Goal: Transaction & Acquisition: Book appointment/travel/reservation

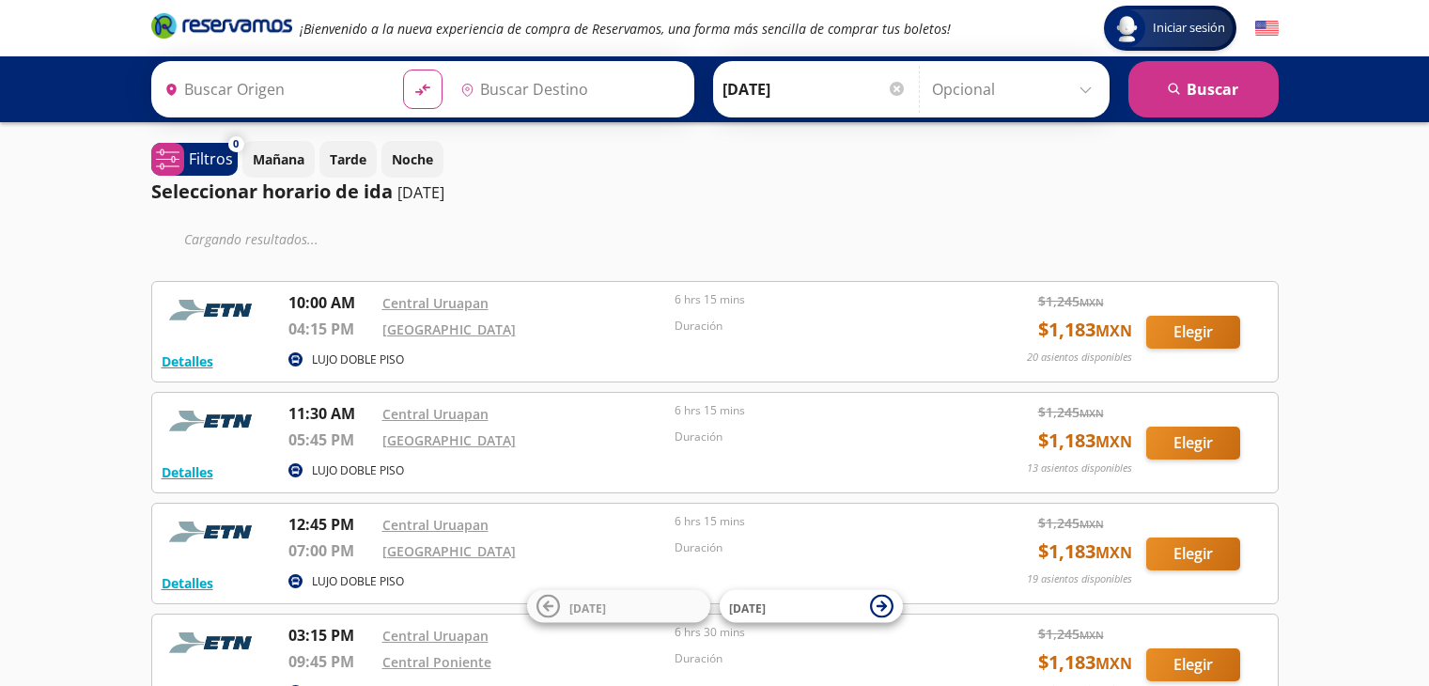
type input "Uruapan, [GEOGRAPHIC_DATA]"
type input "[GEOGRAPHIC_DATA], [GEOGRAPHIC_DATA]"
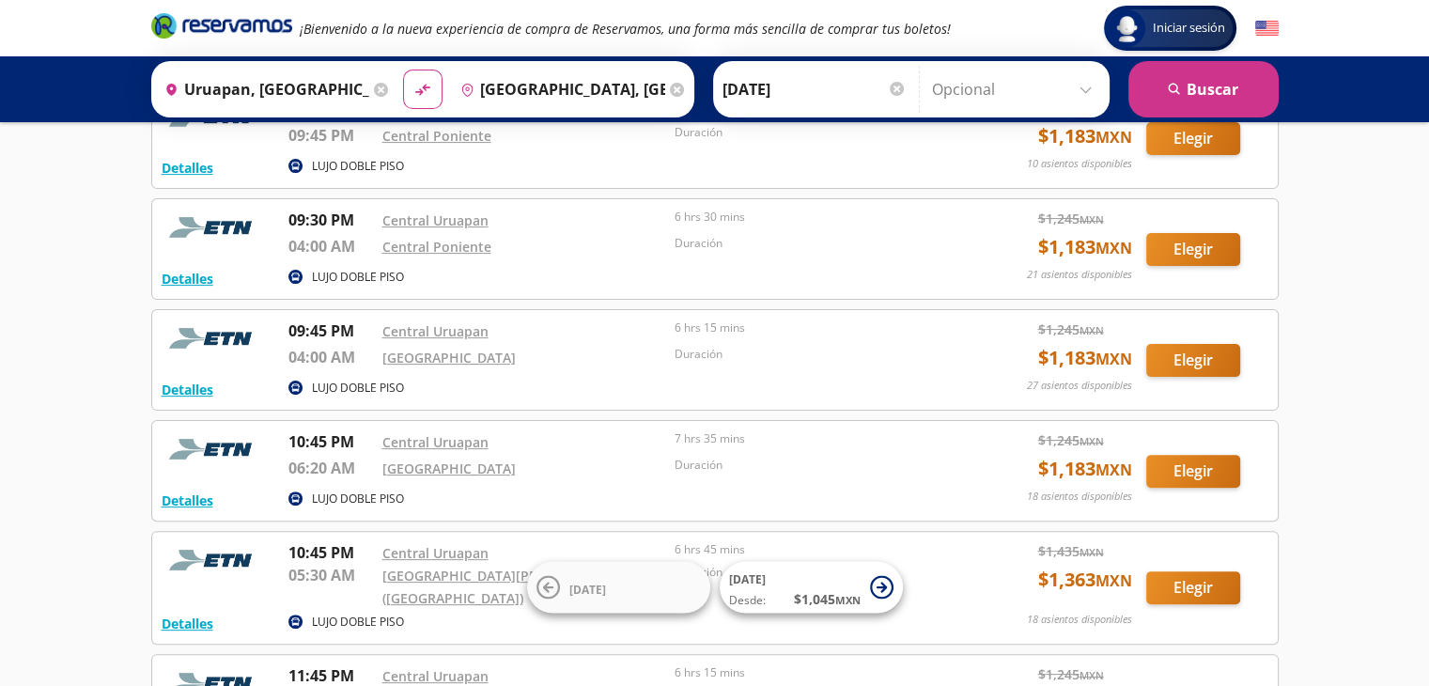
scroll to position [699, 0]
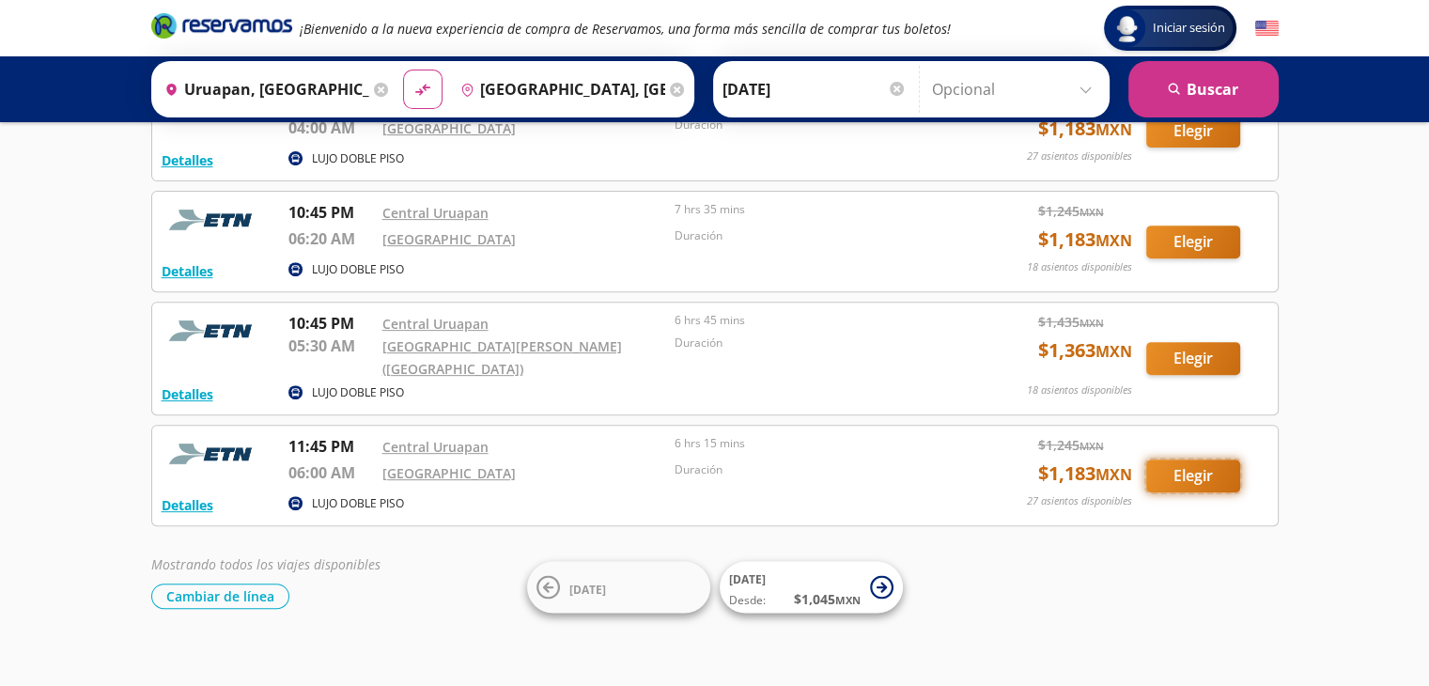
click at [1202, 459] on button "Elegir" at bounding box center [1193, 475] width 94 height 33
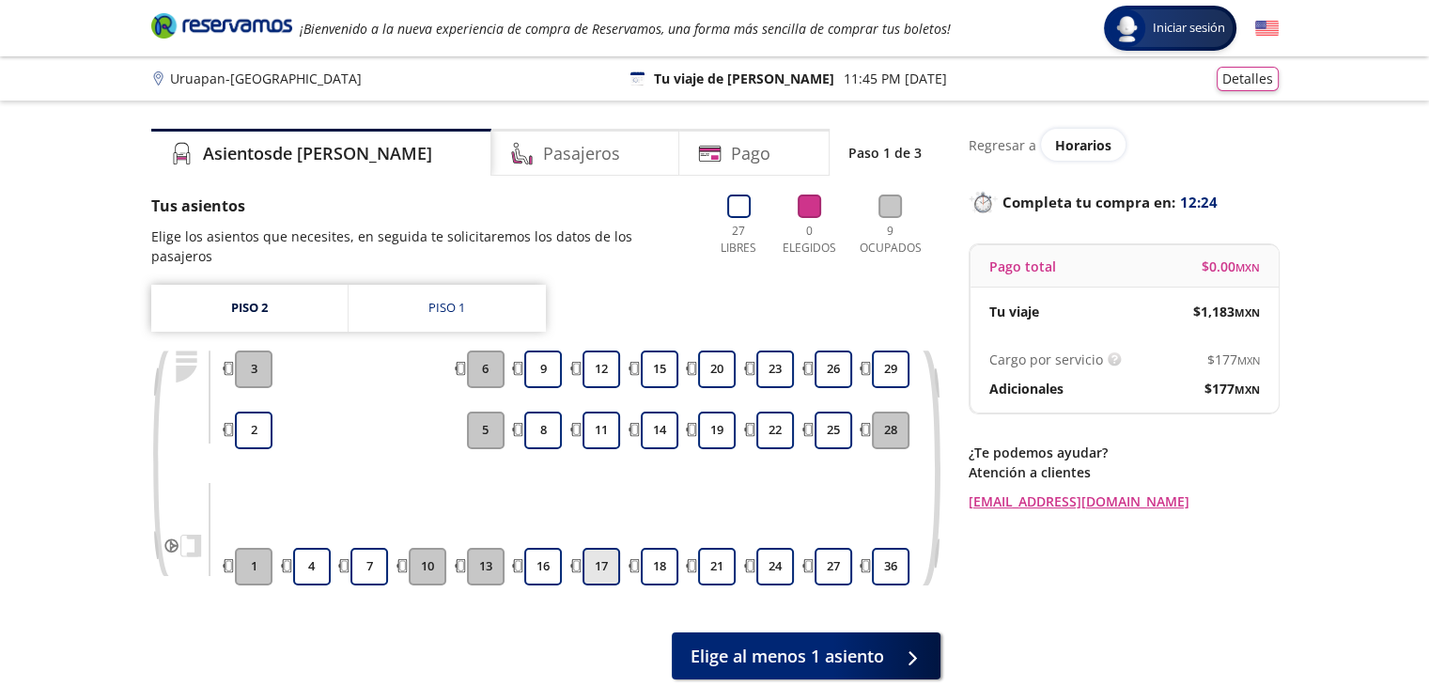
click at [601, 554] on button "17" at bounding box center [601, 567] width 38 height 38
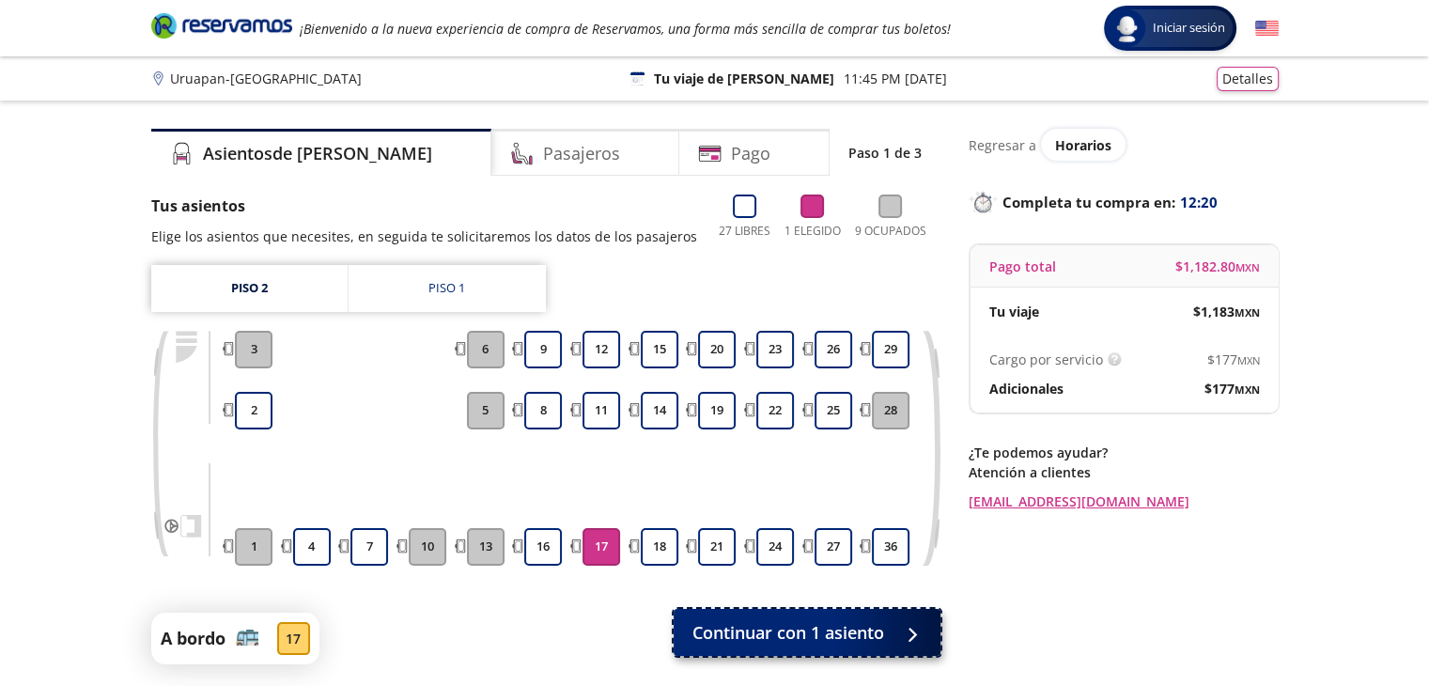
click at [788, 628] on span "Continuar con 1 asiento" at bounding box center [788, 632] width 192 height 25
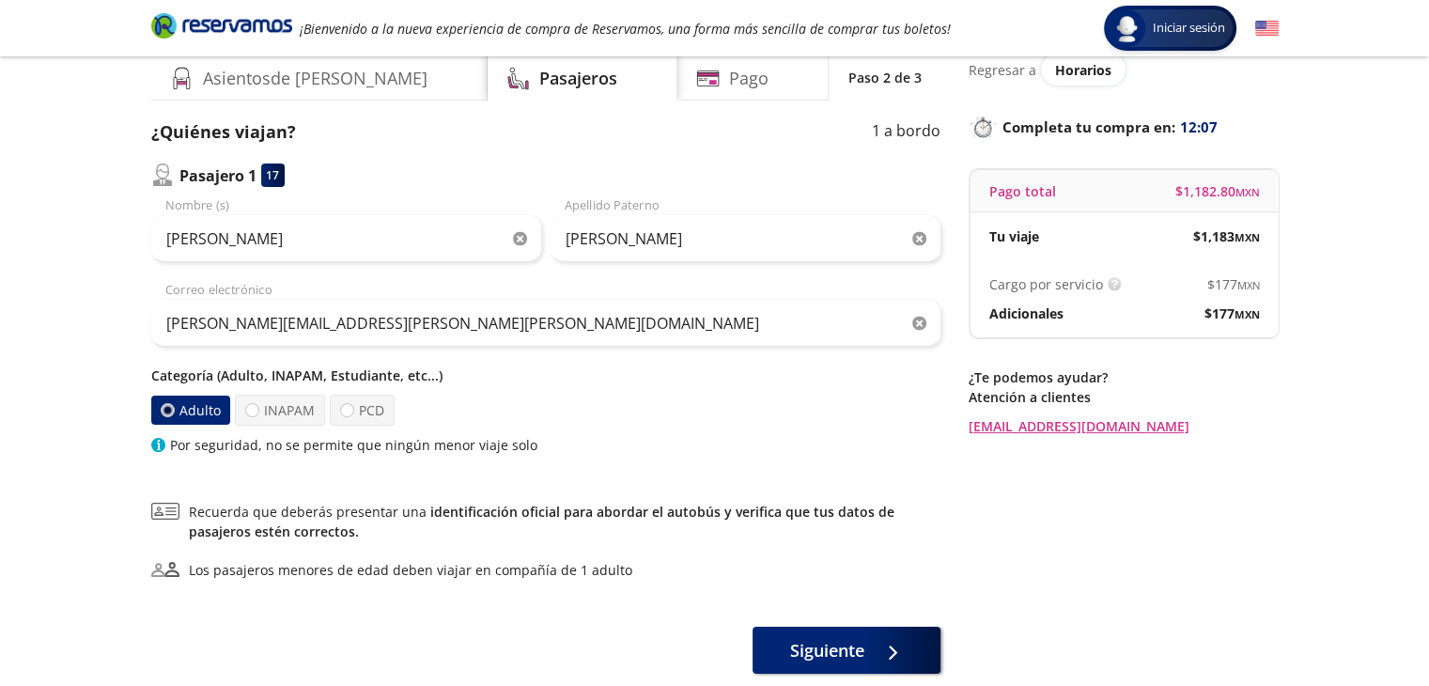
scroll to position [184, 0]
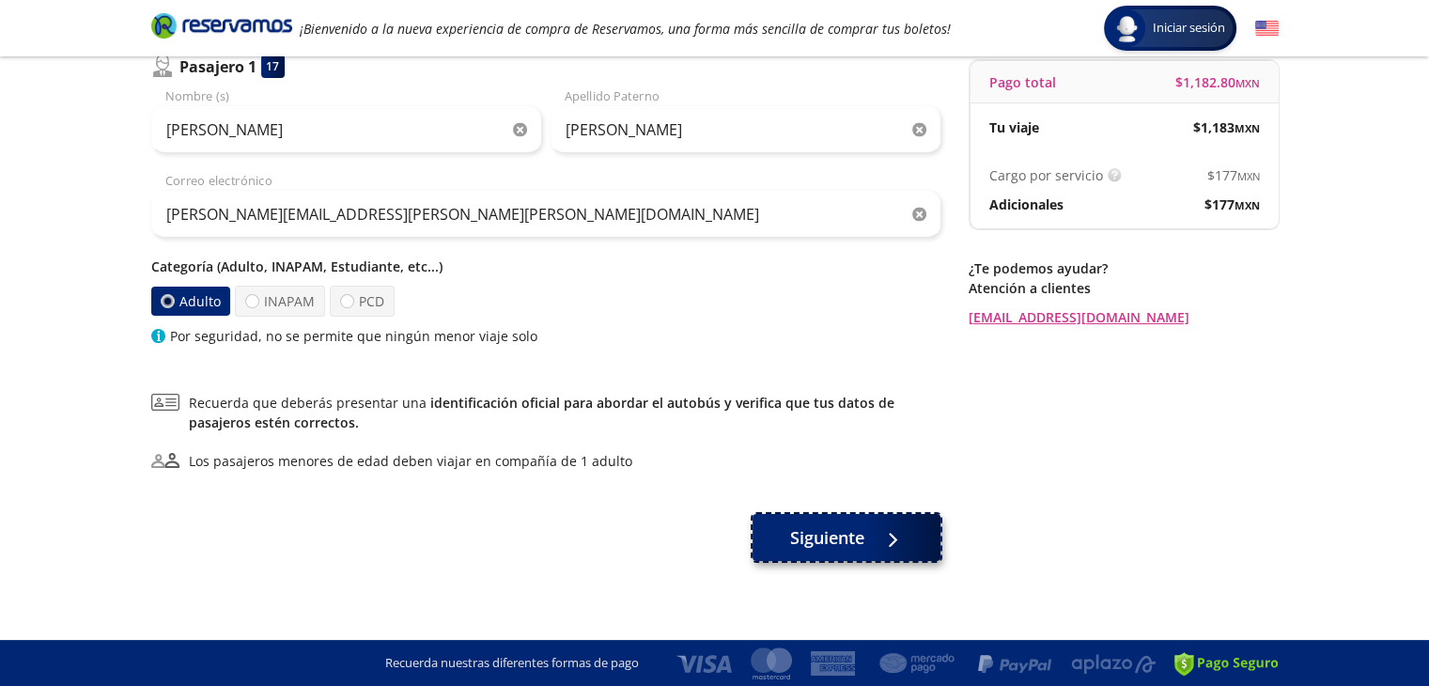
click at [851, 546] on span "Siguiente" at bounding box center [827, 537] width 74 height 25
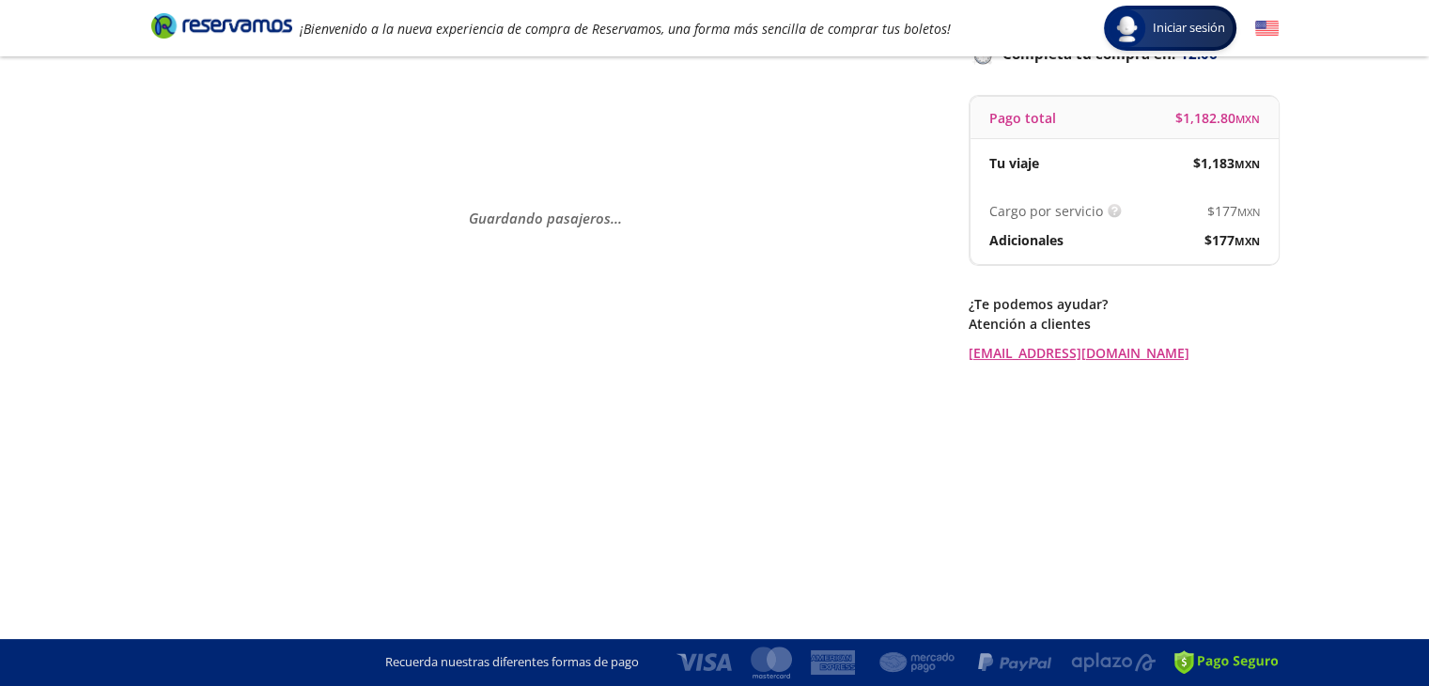
scroll to position [0, 0]
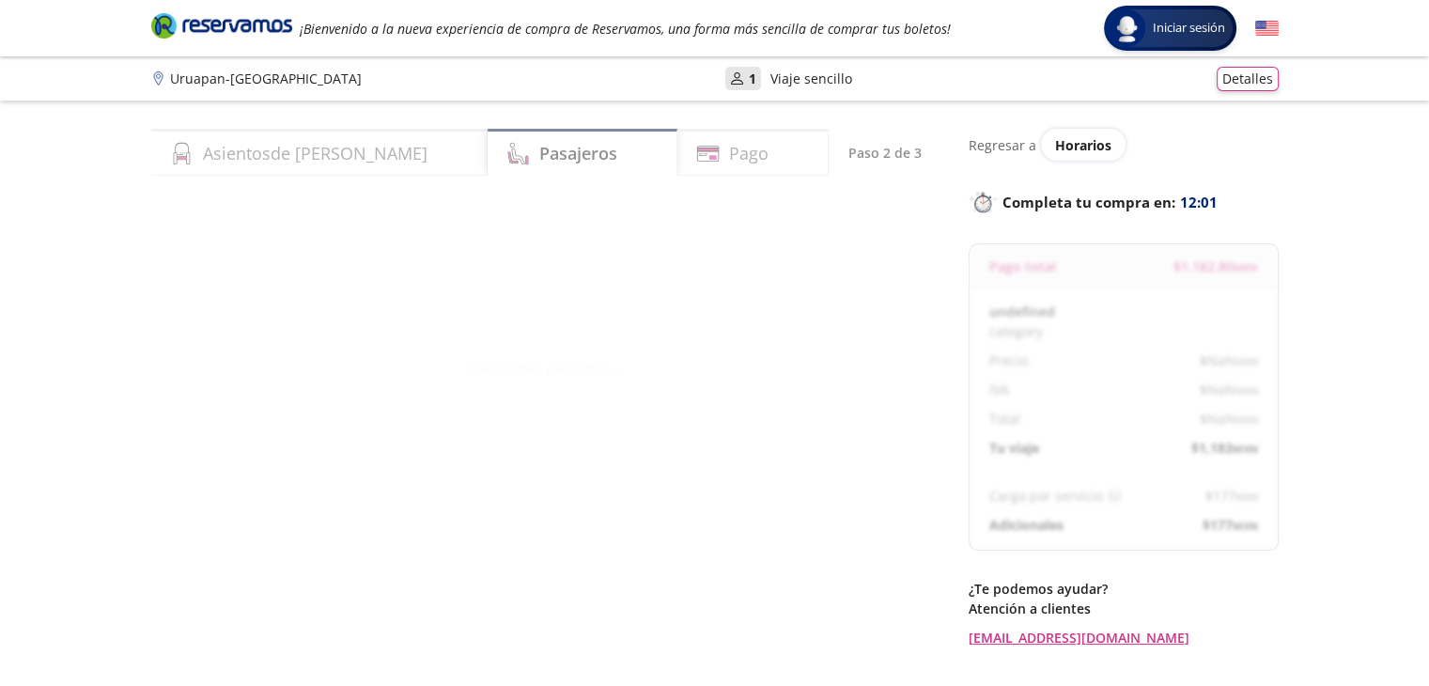
select select "MX"
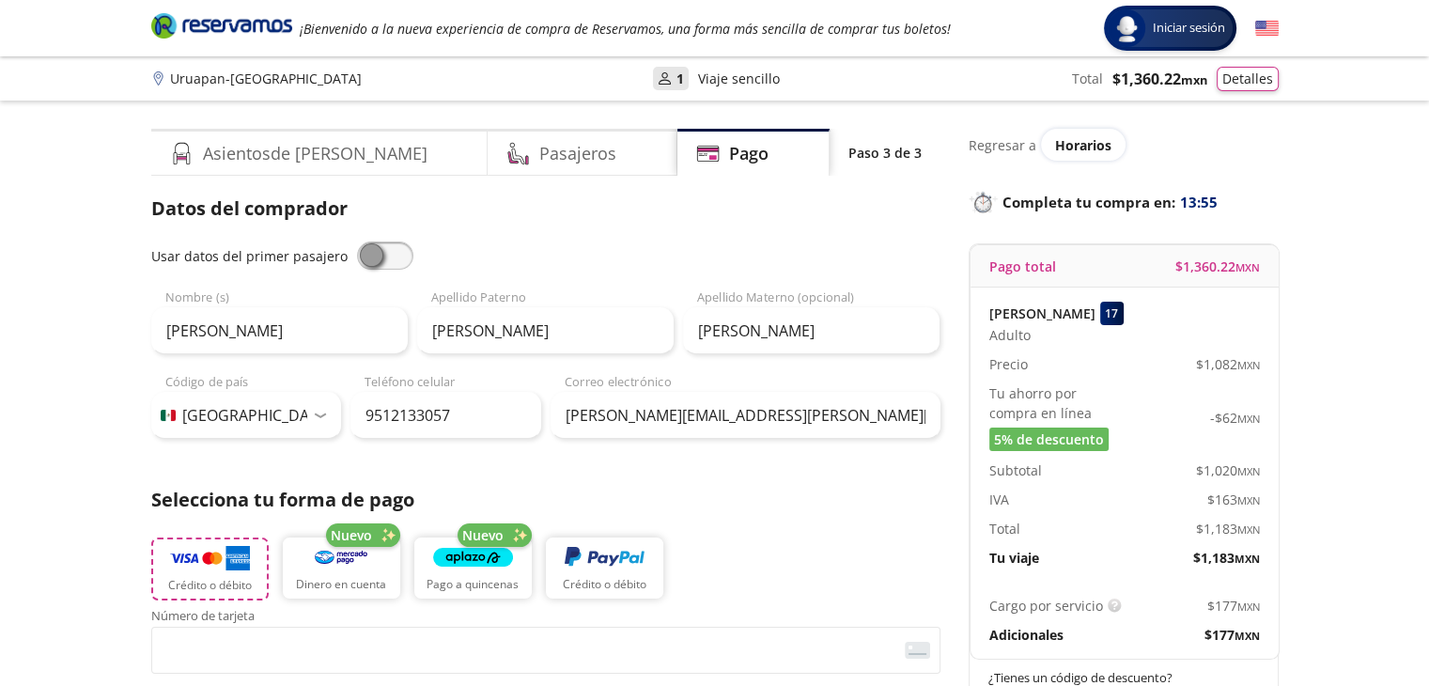
click at [185, 566] on img "button" at bounding box center [210, 558] width 80 height 28
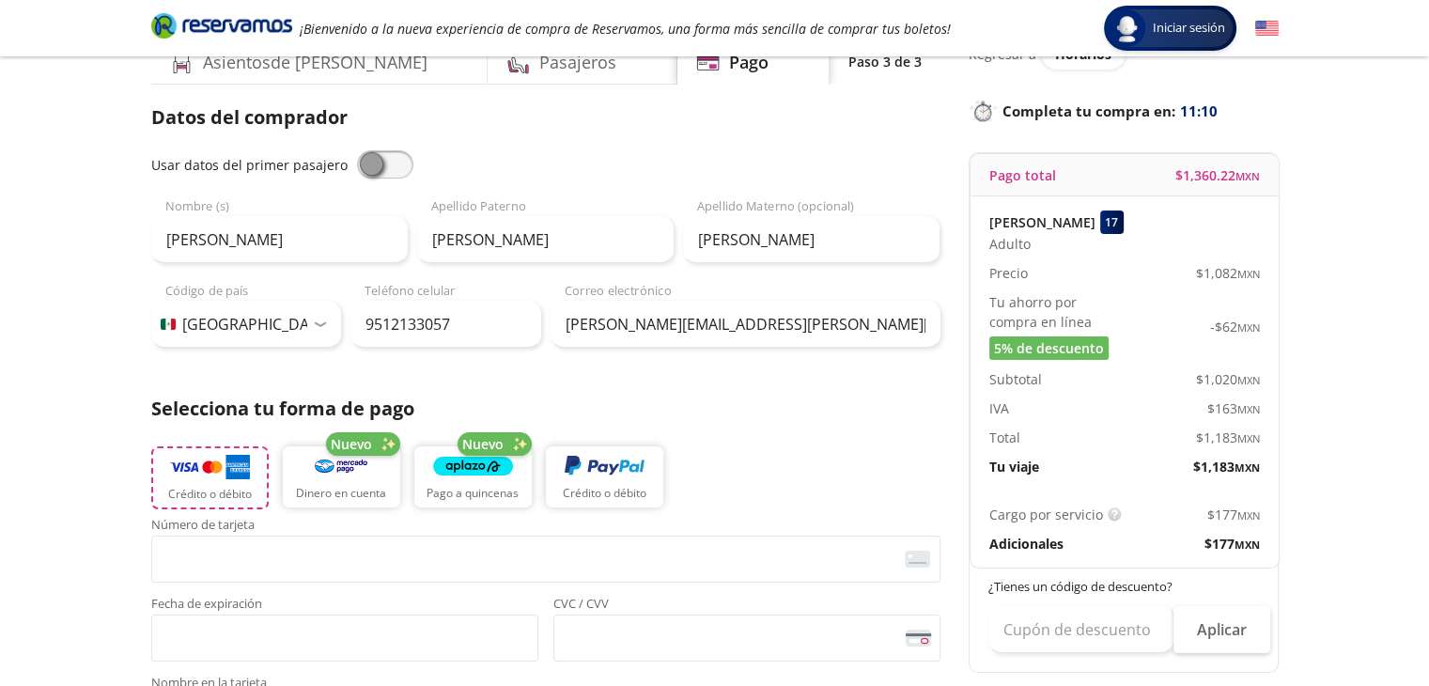
scroll to position [188, 0]
